Goal: Navigation & Orientation: Find specific page/section

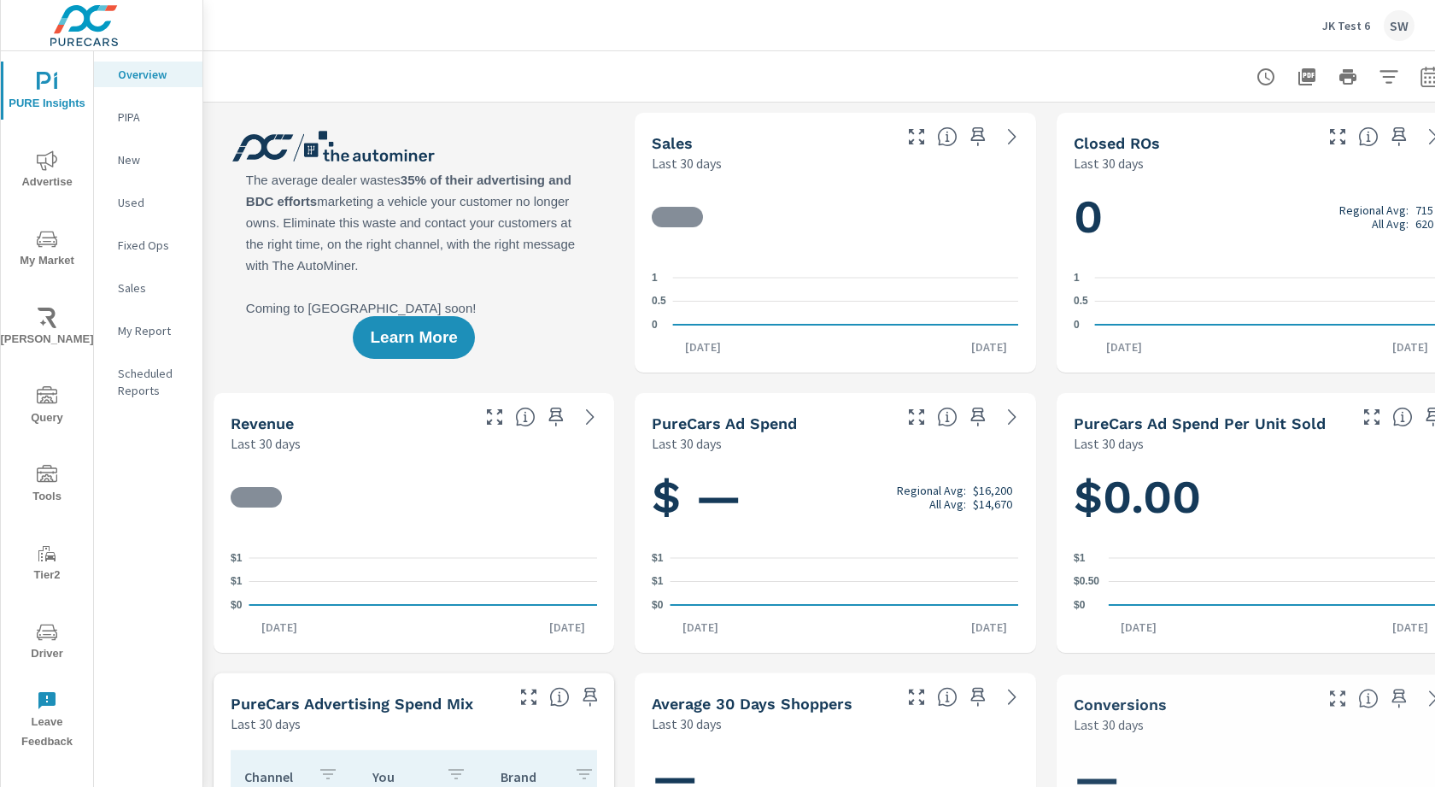
click at [1358, 25] on p "JK Test 6" at bounding box center [1346, 25] width 48 height 15
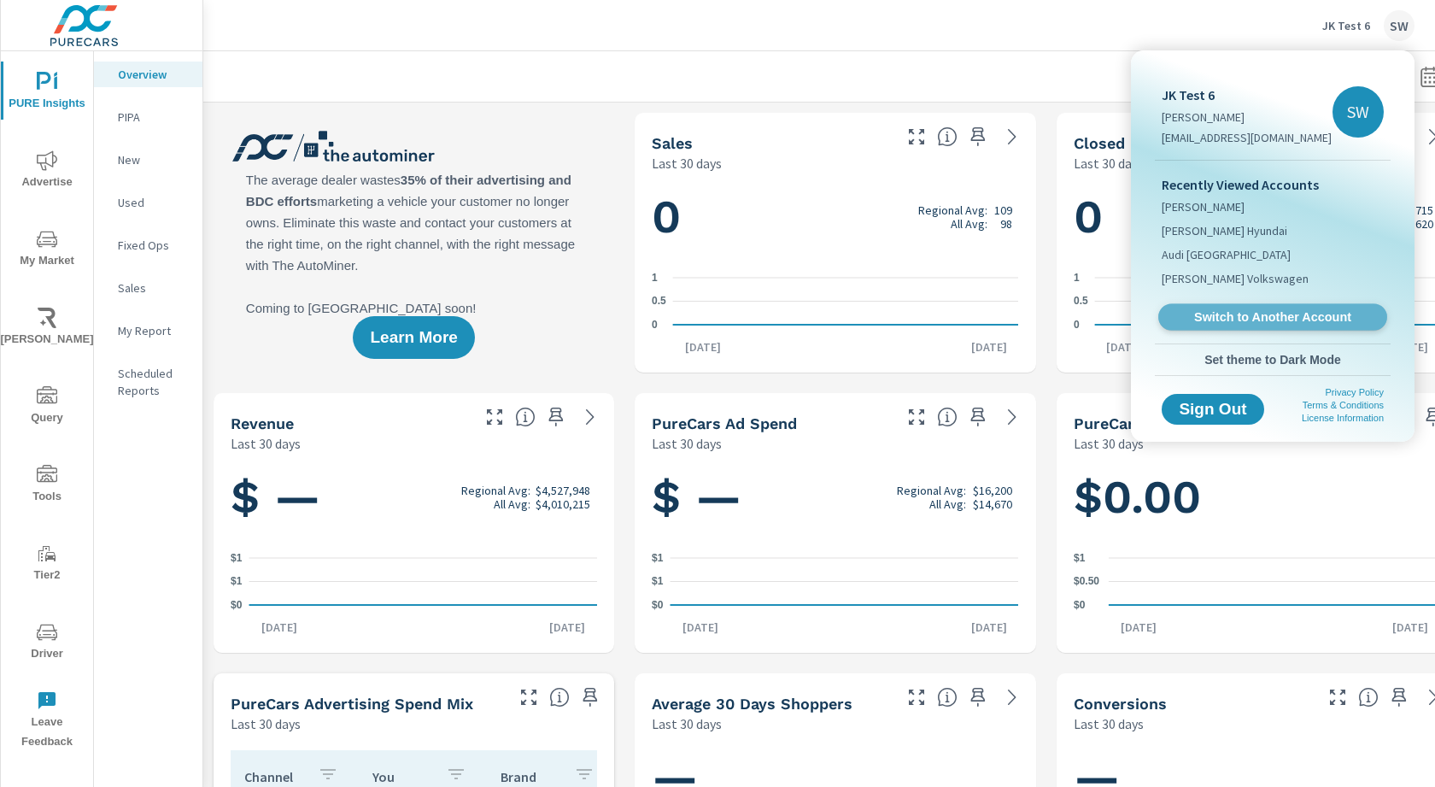
click at [1245, 315] on span "Switch to Another Account" at bounding box center [1272, 317] width 209 height 16
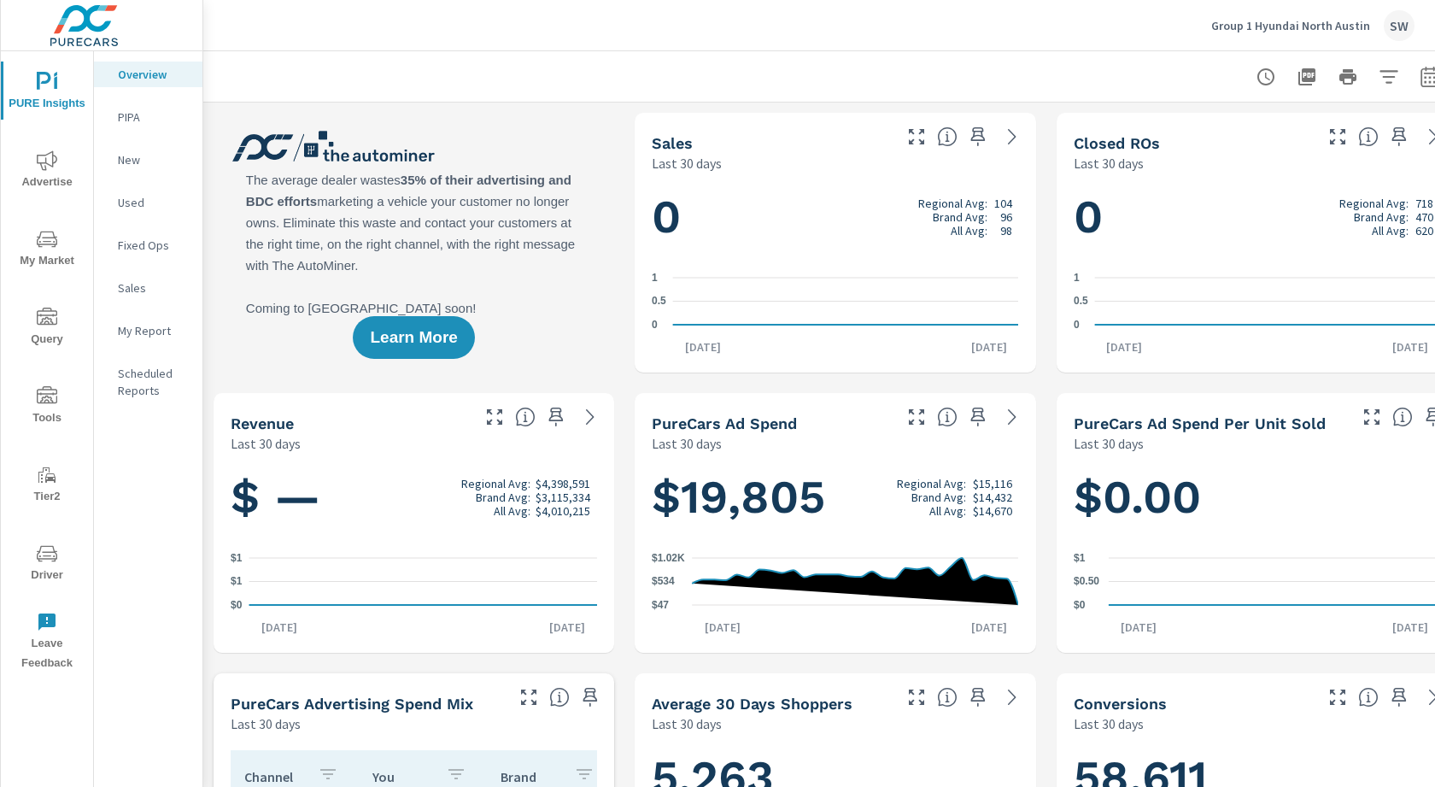
click at [60, 567] on span "Driver" at bounding box center [47, 564] width 82 height 42
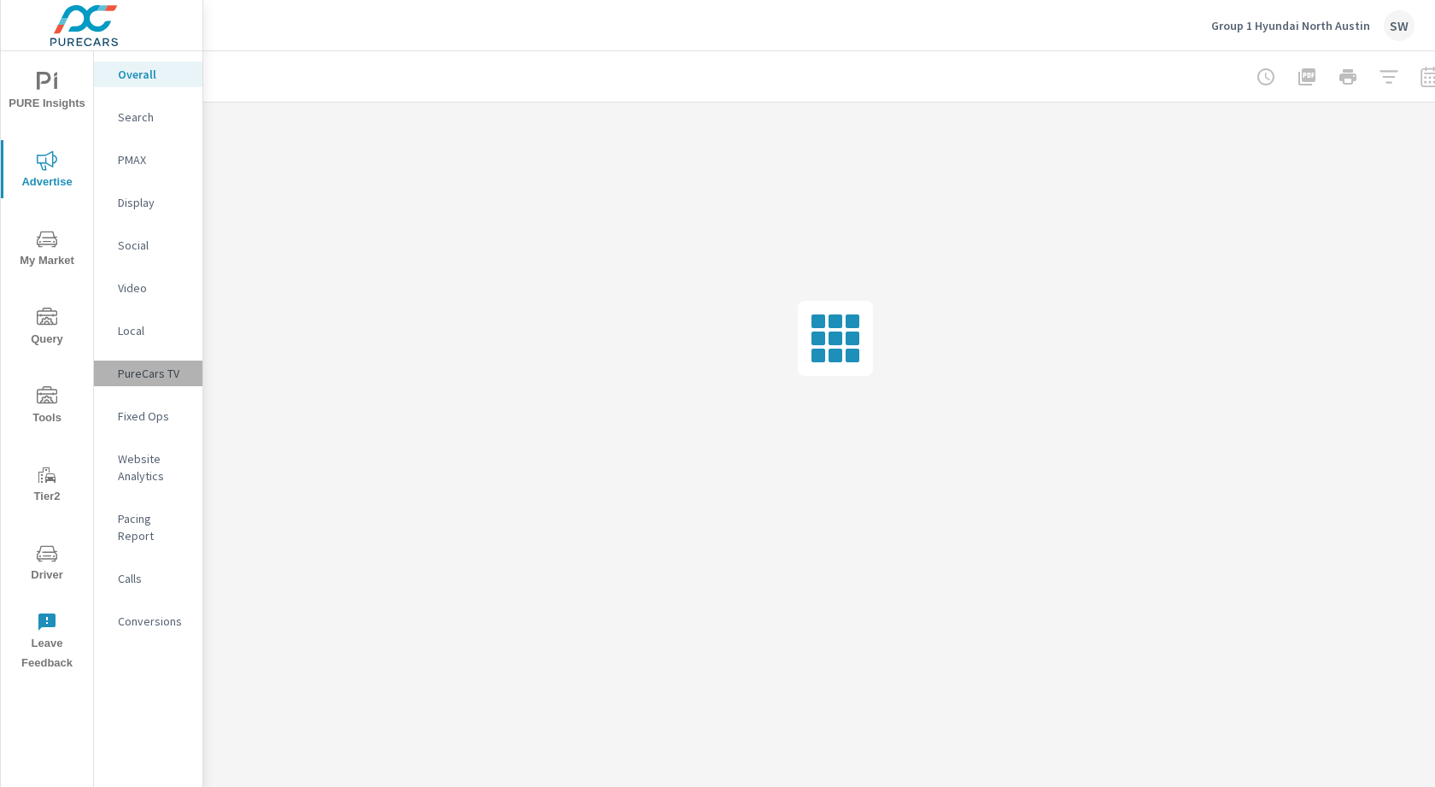
click at [151, 366] on p "PureCars TV" at bounding box center [153, 373] width 71 height 17
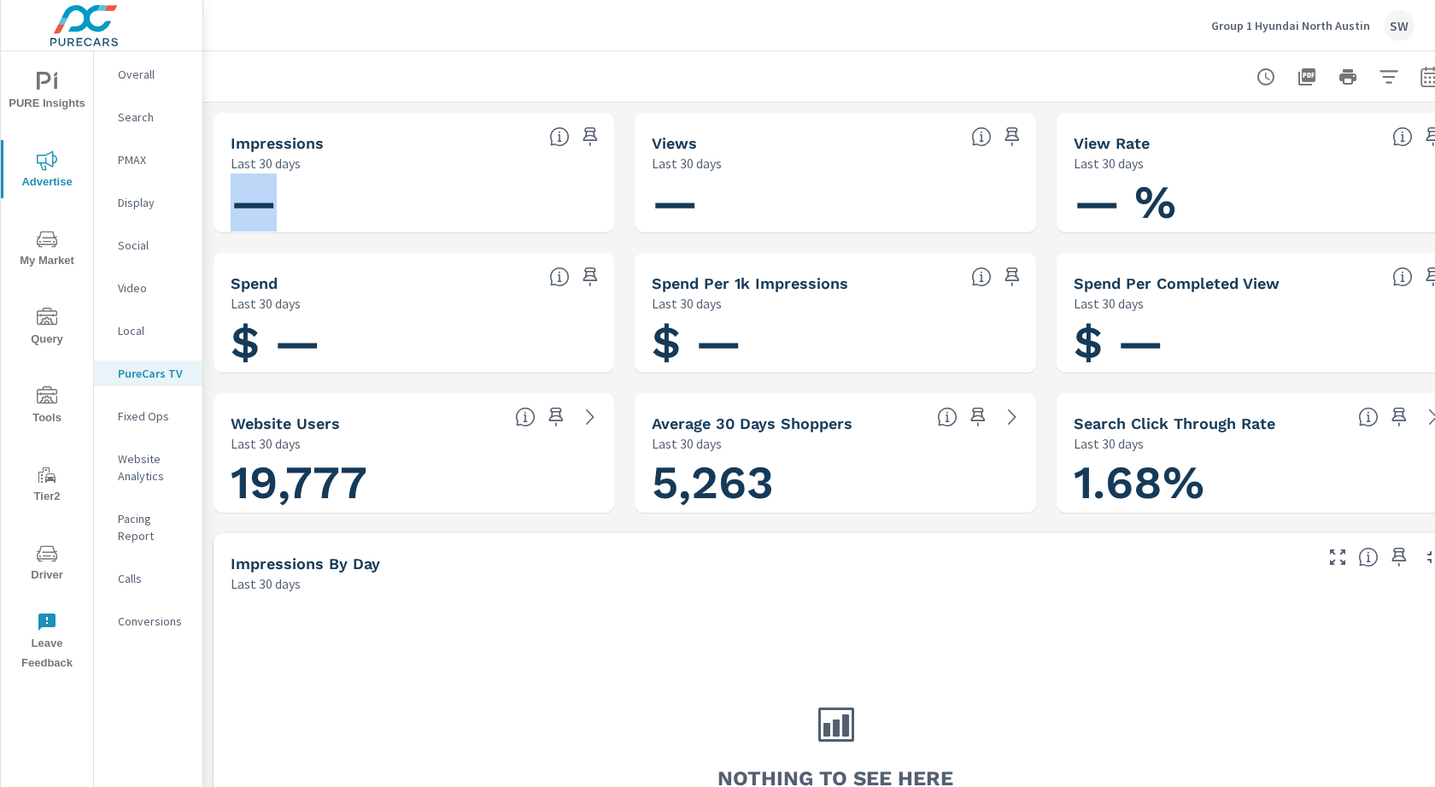
drag, startPoint x: 323, startPoint y: 203, endPoint x: 226, endPoint y: 153, distance: 108.9
click at [226, 153] on div "Impressions Last 30 days —" at bounding box center [414, 173] width 401 height 120
click at [1309, 31] on p "Group 1 Hyundai North Austin" at bounding box center [1290, 25] width 159 height 15
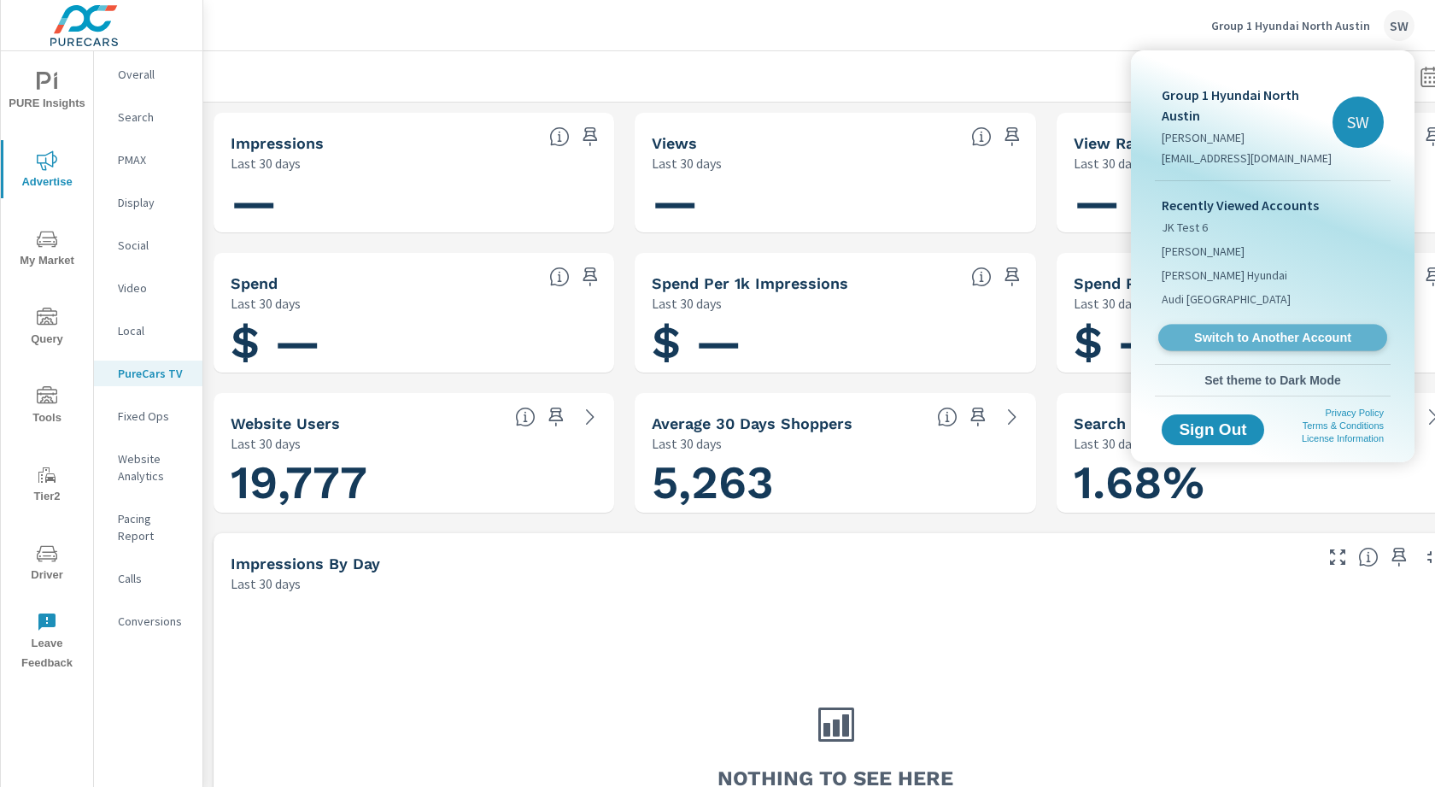
click at [1226, 334] on span "Switch to Another Account" at bounding box center [1272, 338] width 209 height 16
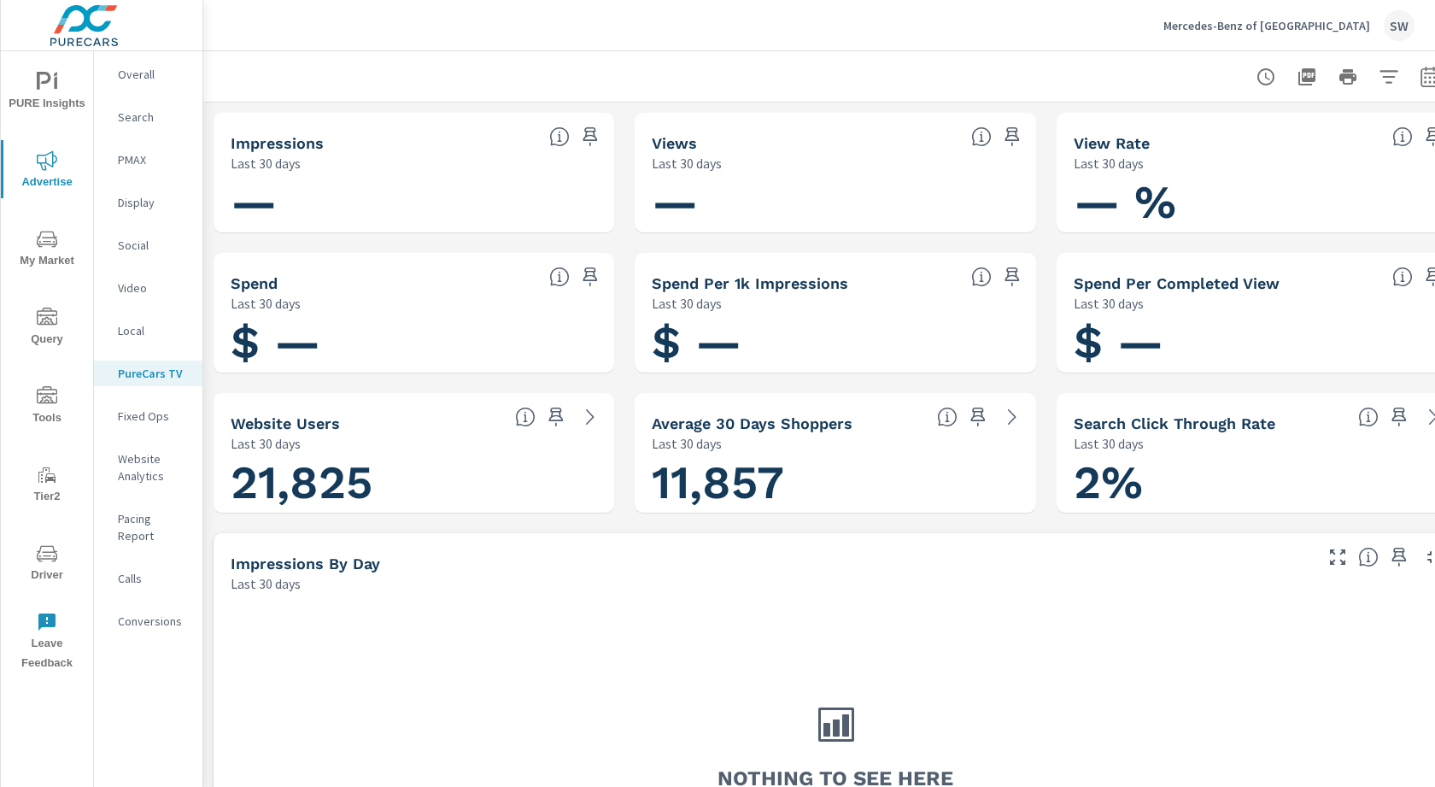
click at [46, 551] on icon "nav menu" at bounding box center [47, 553] width 20 height 16
